Goal: Use online tool/utility: Utilize a website feature to perform a specific function

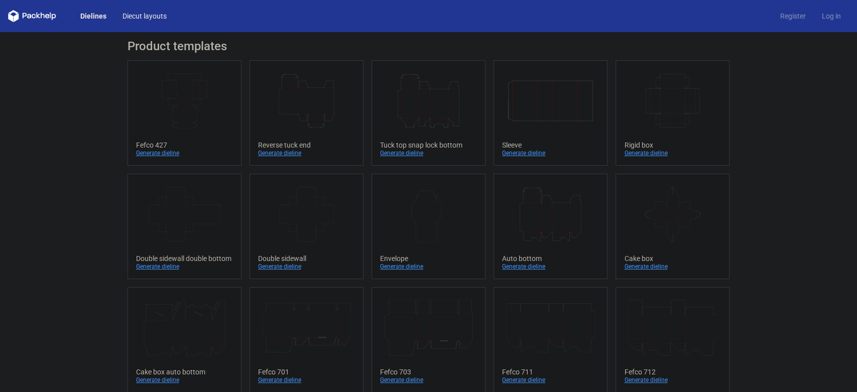
click at [141, 17] on link "Diecut layouts" at bounding box center [144, 16] width 60 height 10
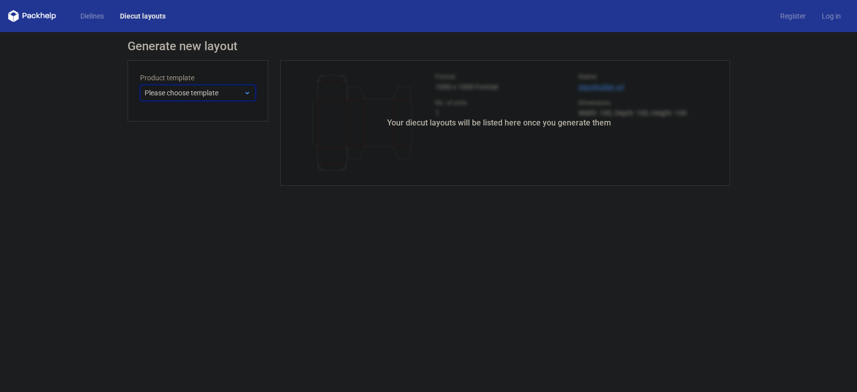
click at [183, 92] on span "Please choose template" at bounding box center [194, 93] width 99 height 10
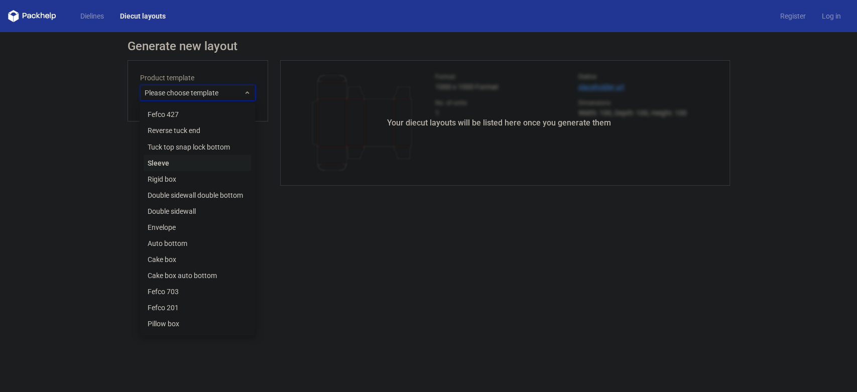
click at [184, 170] on div "Sleeve" at bounding box center [197, 163] width 107 height 16
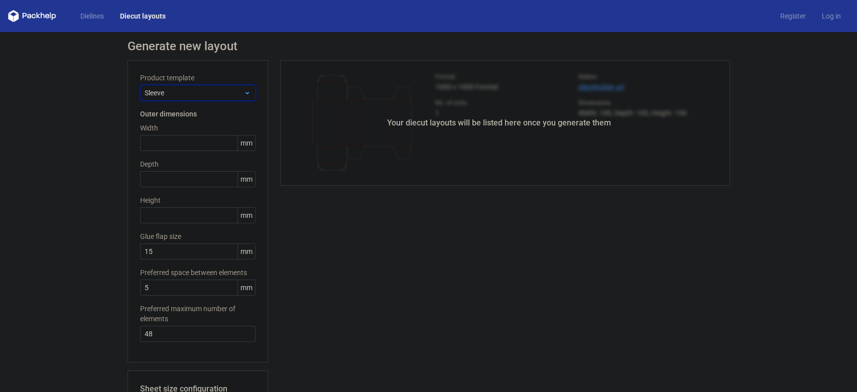
click at [188, 91] on span "Sleeve" at bounding box center [194, 93] width 99 height 10
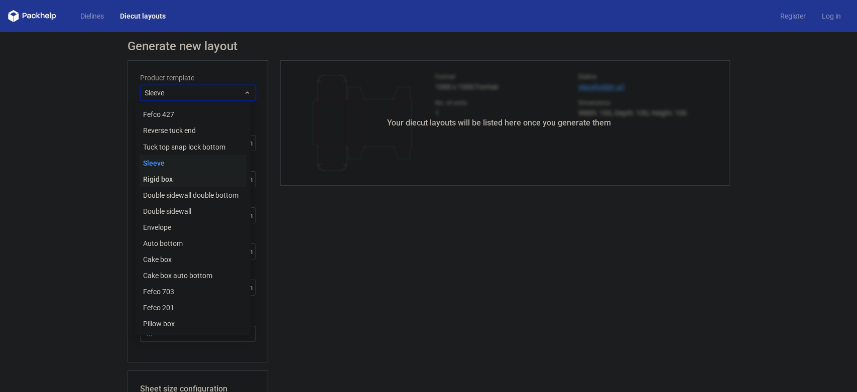
click at [176, 176] on div "Rigid box" at bounding box center [192, 179] width 107 height 16
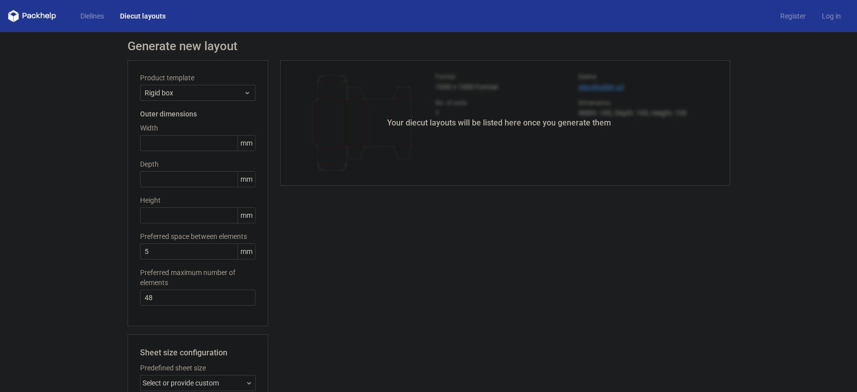
scroll to position [148, 0]
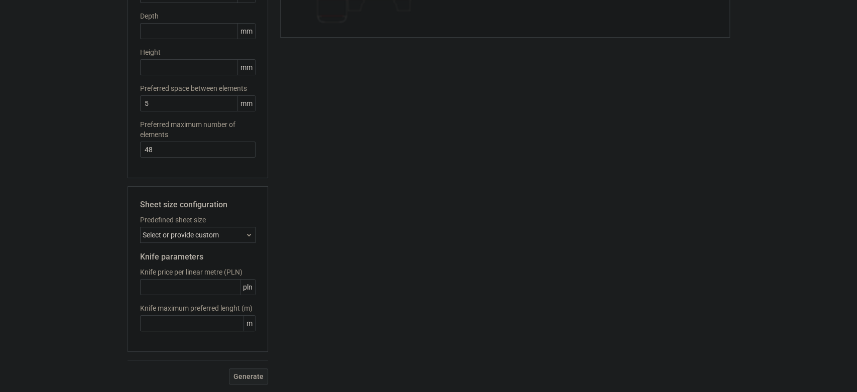
click at [188, 236] on div "Select or provide custom" at bounding box center [197, 235] width 115 height 16
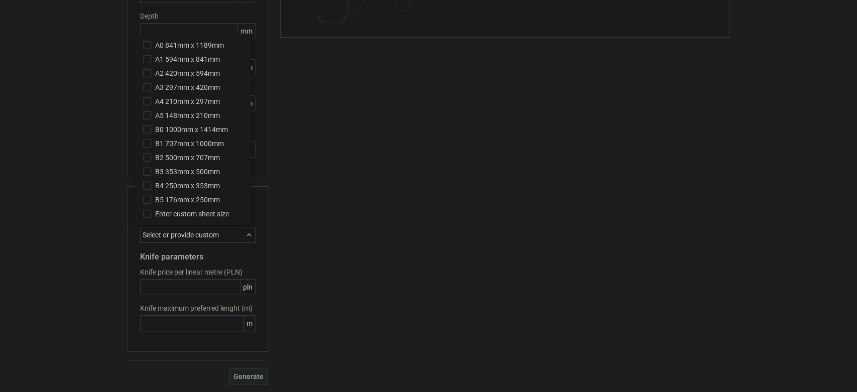
click at [188, 236] on div "Select or provide custom" at bounding box center [197, 235] width 115 height 16
click at [291, 189] on div "Your diecut layouts will be listed here once you generate them Height Depth Wid…" at bounding box center [499, 148] width 462 height 472
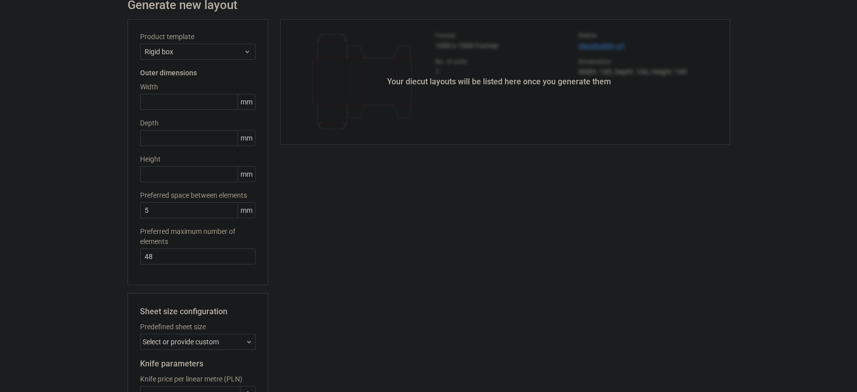
scroll to position [27, 0]
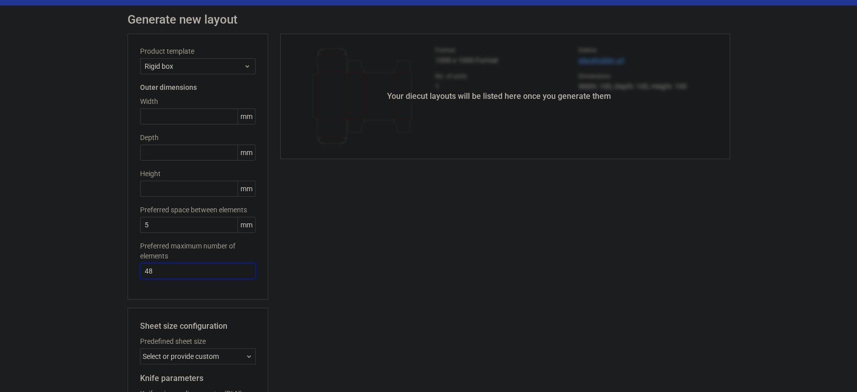
click at [197, 266] on input "48" at bounding box center [197, 271] width 115 height 16
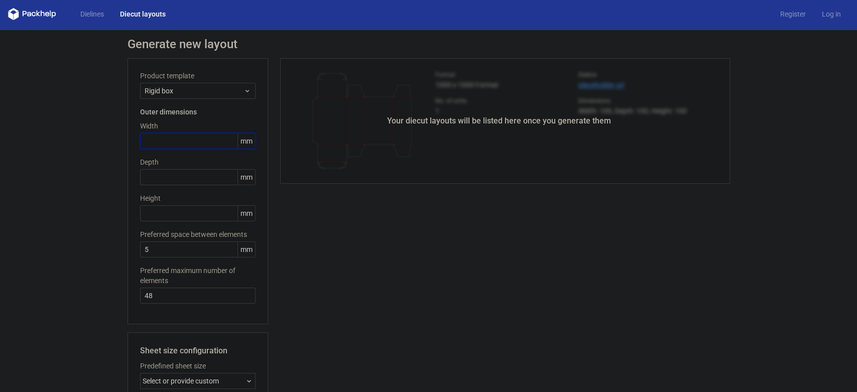
click at [179, 143] on input "text" at bounding box center [197, 141] width 115 height 16
type input "200"
click at [187, 175] on input "text" at bounding box center [197, 177] width 115 height 16
type input "300"
click at [170, 213] on input "text" at bounding box center [197, 213] width 115 height 16
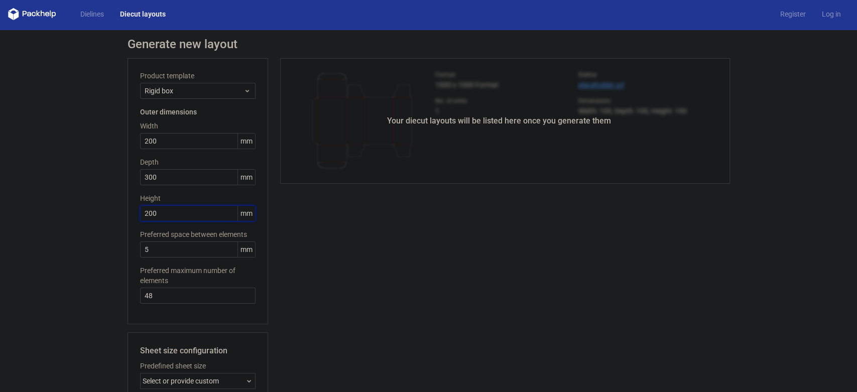
type input "200"
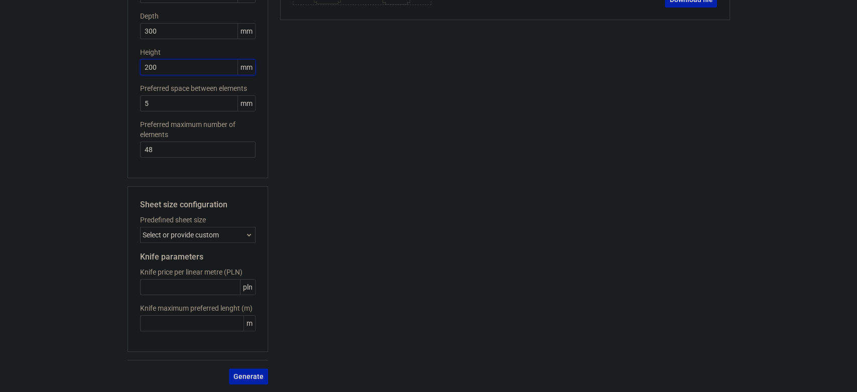
scroll to position [0, 0]
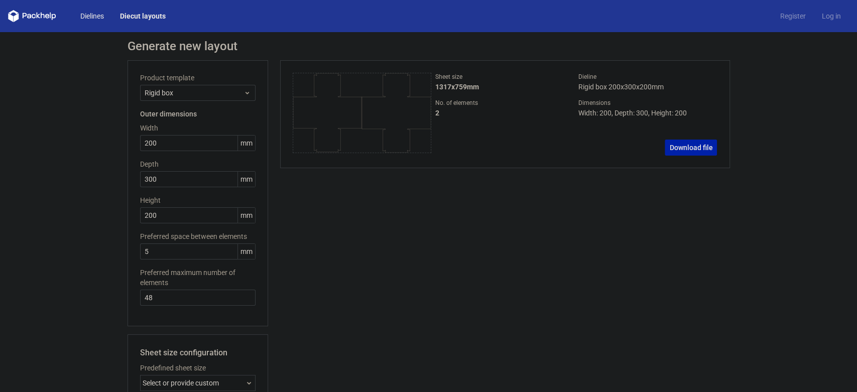
click at [91, 13] on link "Dielines" at bounding box center [92, 16] width 40 height 10
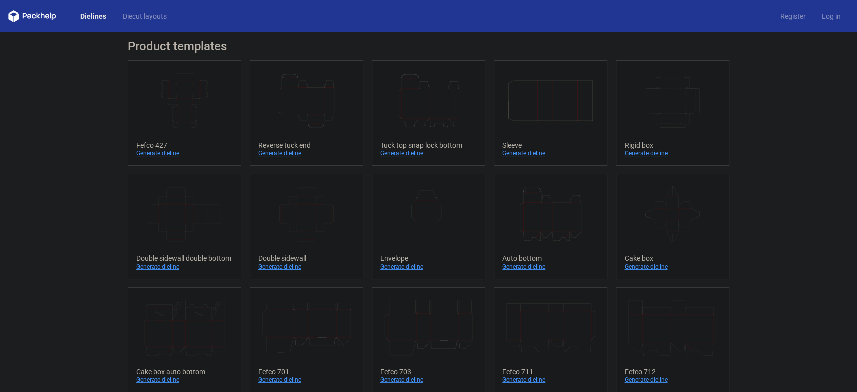
click at [43, 19] on icon at bounding box center [32, 16] width 48 height 12
click at [40, 16] on icon at bounding box center [32, 16] width 48 height 12
click at [12, 16] on polygon at bounding box center [10, 17] width 5 height 9
click at [550, 104] on icon "Width Depth Height" at bounding box center [550, 101] width 89 height 56
